Goal: Task Accomplishment & Management: Complete application form

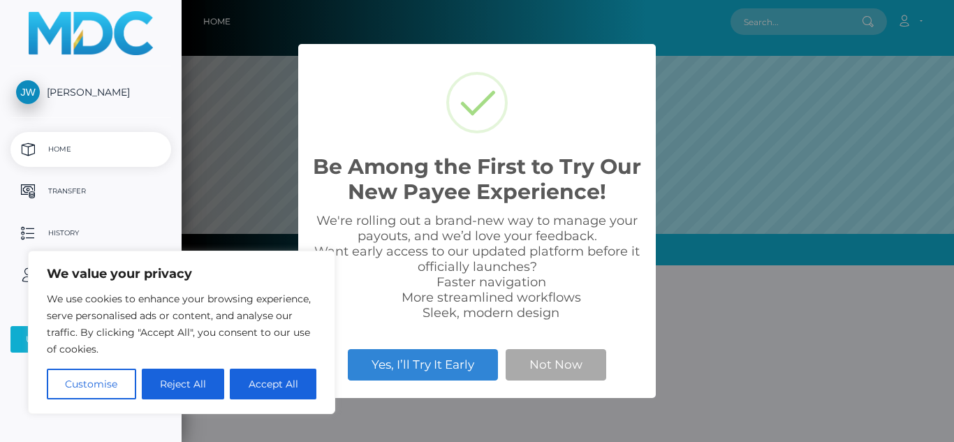
scroll to position [265, 772]
click at [242, 387] on button "Accept All" at bounding box center [273, 384] width 87 height 31
checkbox input "true"
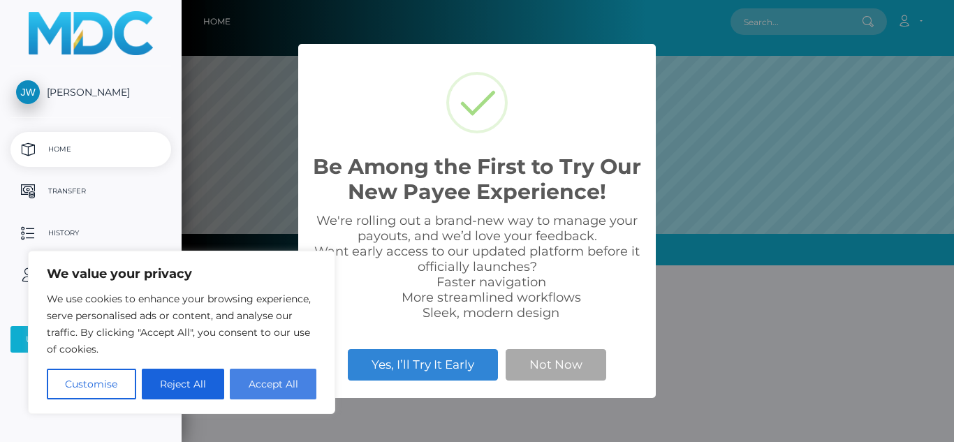
checkbox input "true"
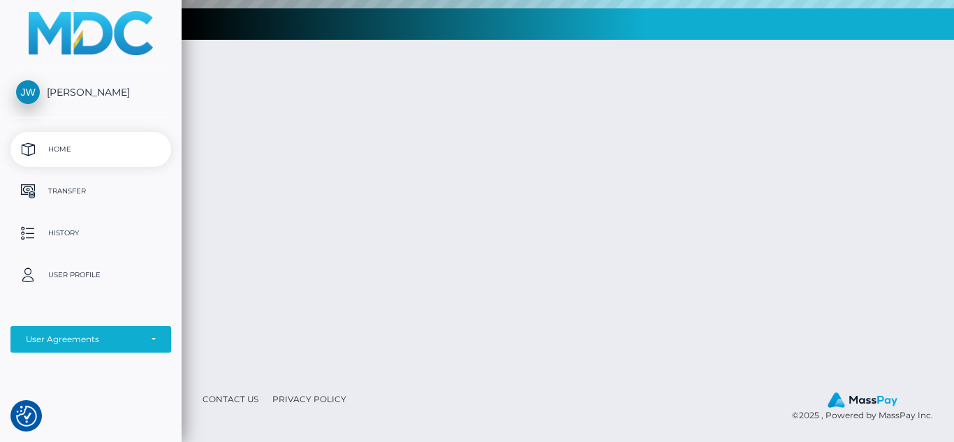
scroll to position [0, 0]
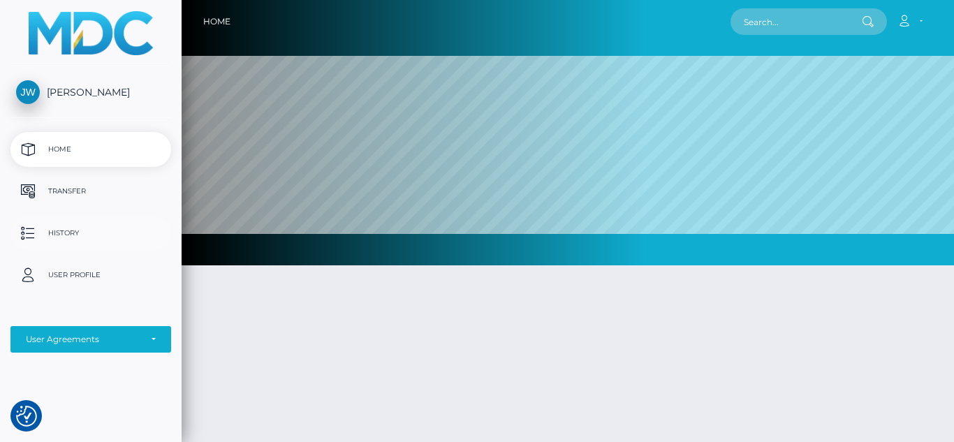
click at [57, 236] on p "History" at bounding box center [90, 233] width 149 height 21
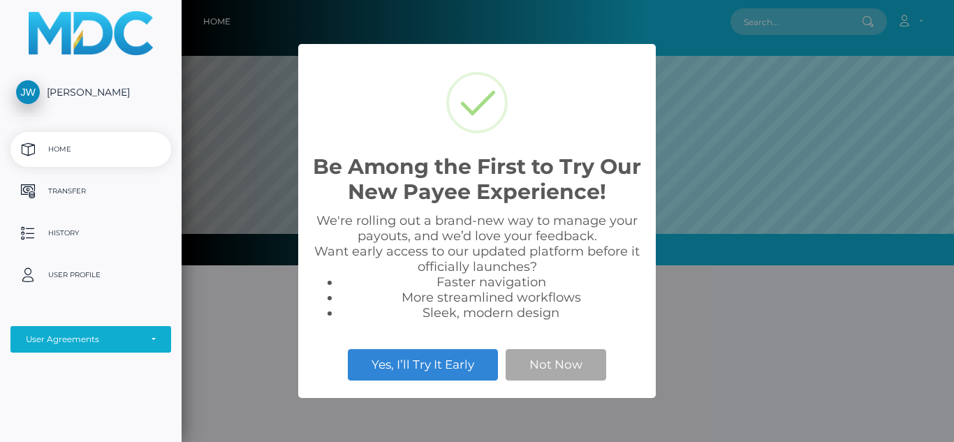
scroll to position [265, 772]
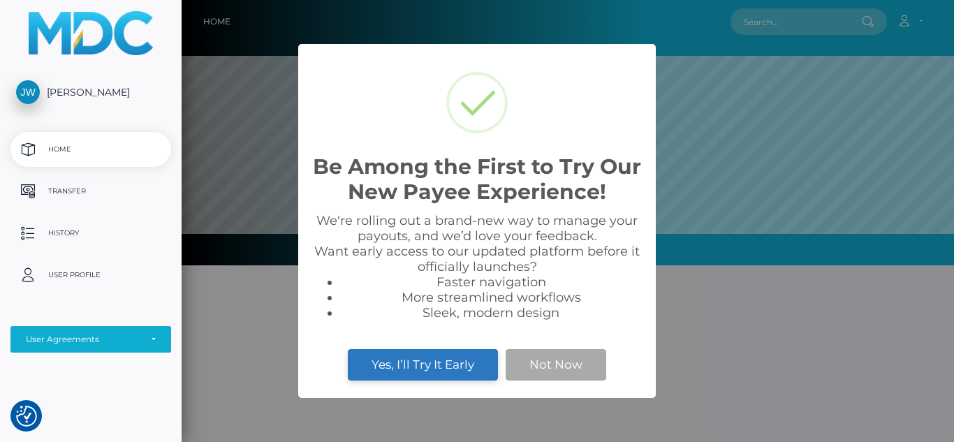
click at [413, 370] on button "Yes, I’ll Try It Early" at bounding box center [423, 364] width 150 height 31
